Goal: Task Accomplishment & Management: Use online tool/utility

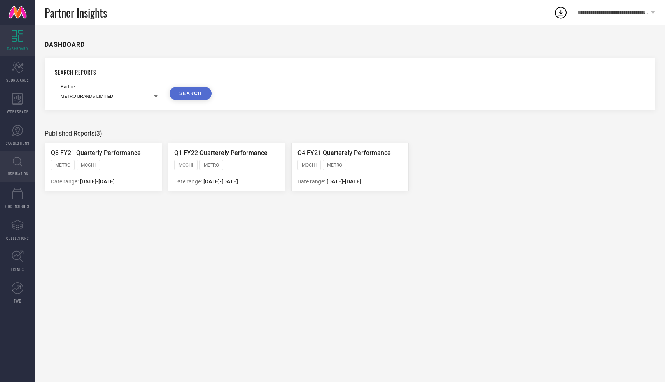
click at [17, 164] on icon at bounding box center [17, 162] width 9 height 10
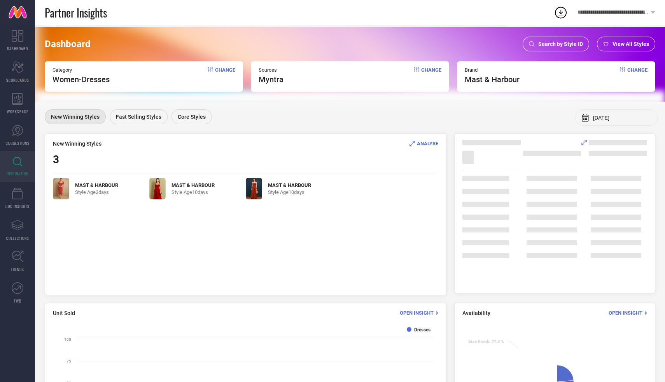
click at [563, 46] on span "Search by Style ID" at bounding box center [560, 44] width 45 height 6
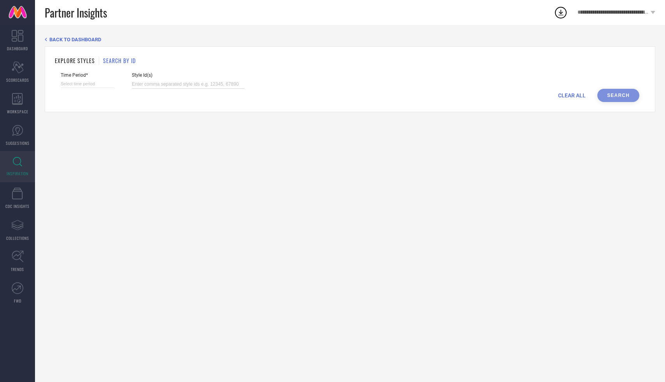
click at [162, 83] on input at bounding box center [188, 84] width 113 height 9
paste input "23805388 30036725 30036757 31046812 31123352 30036716 30036691 31046823 3112337…"
type input "23805388 30036725 30036757 31046812 31123352 30036716 30036691 31046823 3112337…"
click at [78, 86] on input at bounding box center [88, 84] width 54 height 8
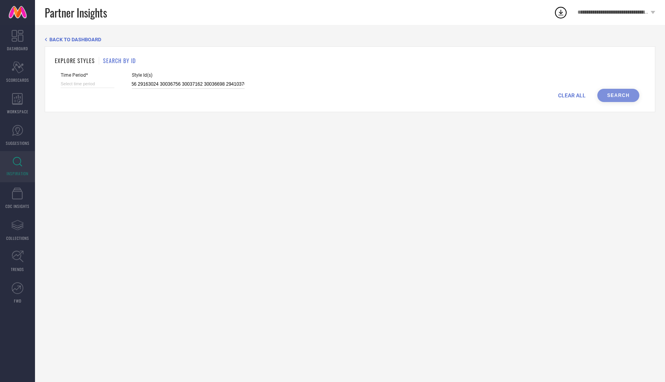
select select "8"
select select "2025"
select select "9"
select select "2025"
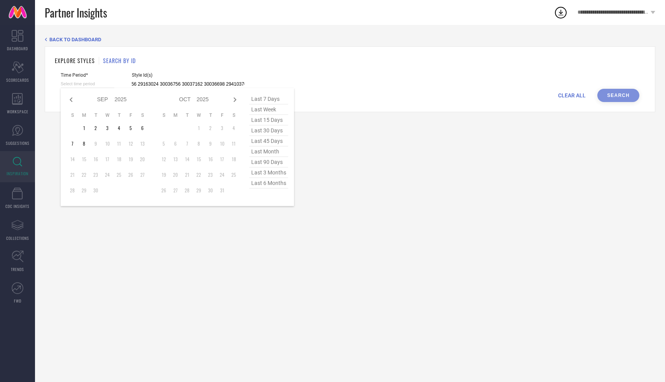
type input "23805388 30036725 30036757 31046812 31123352 30036716 30036691 31046823 3112337…"
click at [282, 187] on span "last 6 months" at bounding box center [268, 183] width 39 height 11
type input "[DATE] to [DATE]"
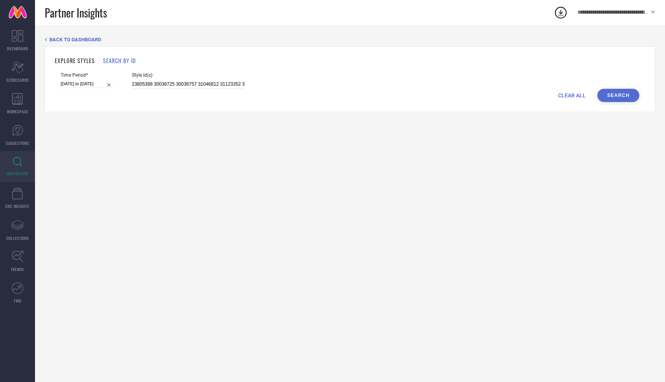
click at [622, 96] on button "Search" at bounding box center [618, 95] width 42 height 13
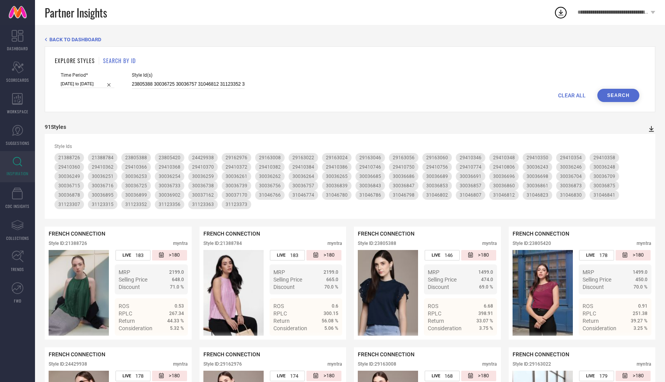
click at [652, 126] on icon at bounding box center [651, 129] width 5 height 6
click at [646, 153] on span "CSV" at bounding box center [643, 153] width 9 height 5
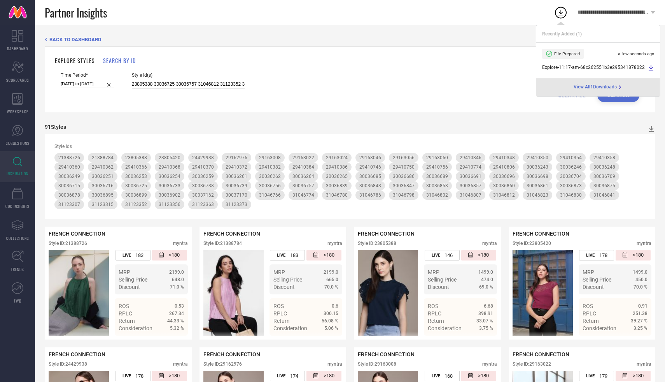
click at [649, 67] on icon at bounding box center [651, 68] width 6 height 6
click at [464, 103] on div "EXPLORE STYLES SEARCH BY ID Time Period* [DATE] to [DATE] Style Id(s) 23805388 …" at bounding box center [350, 79] width 611 height 66
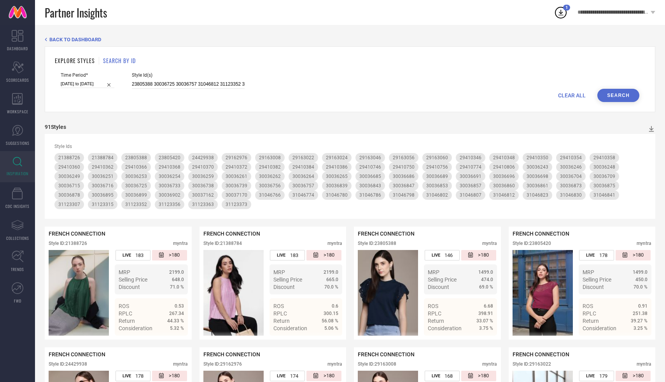
click at [653, 125] on icon at bounding box center [652, 129] width 8 height 8
click at [646, 141] on span "PDF" at bounding box center [643, 142] width 9 height 5
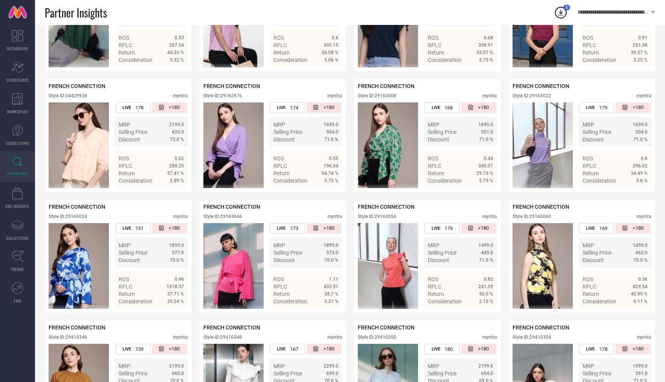
scroll to position [204, 0]
